Goal: Register for event/course

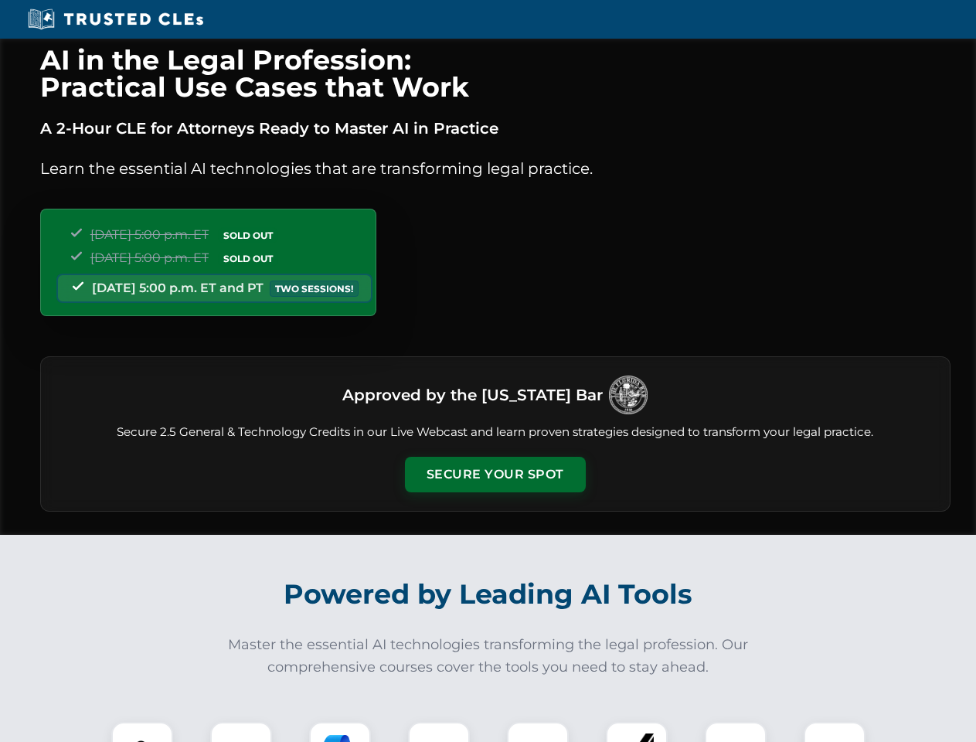
click at [494, 474] on button "Secure Your Spot" at bounding box center [495, 475] width 181 height 36
click at [142, 732] on img at bounding box center [142, 752] width 45 height 45
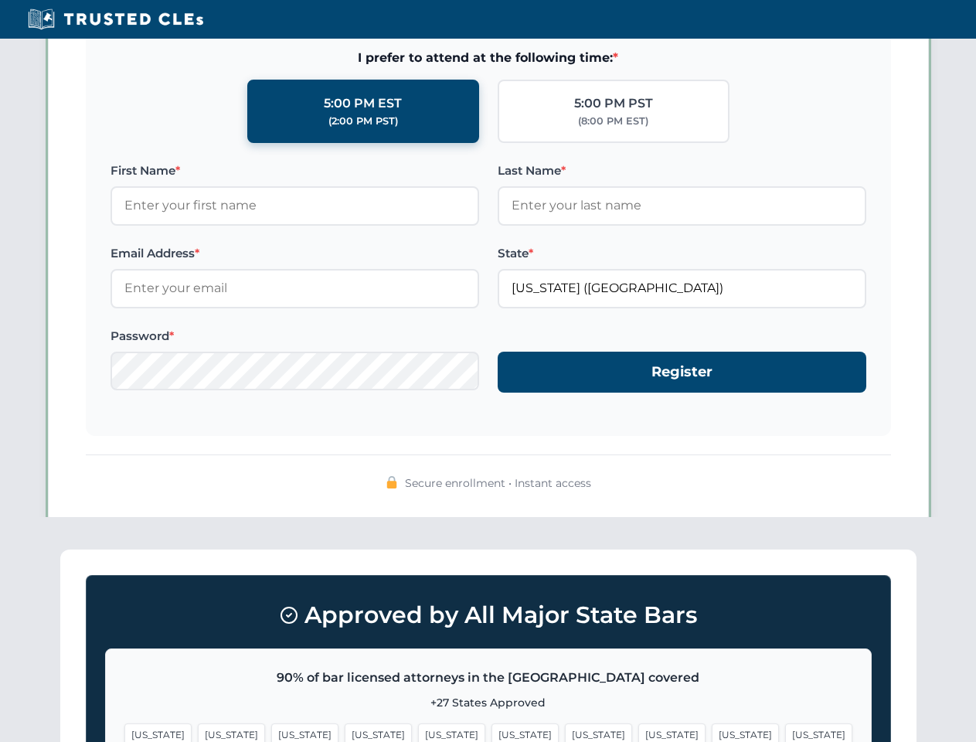
click at [565, 732] on span "[US_STATE]" at bounding box center [598, 734] width 67 height 22
click at [711, 732] on span "[US_STATE]" at bounding box center [744, 734] width 67 height 22
